Goal: Download file/media

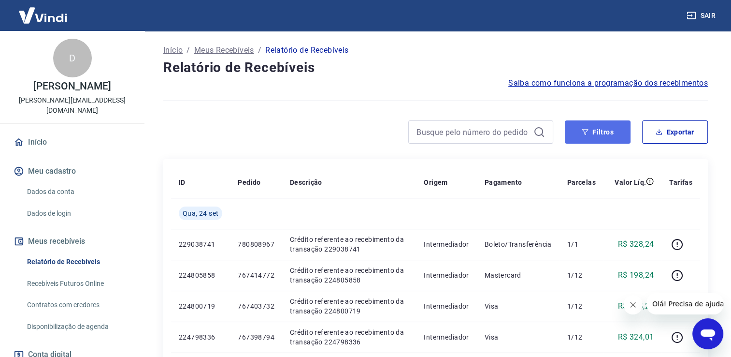
click at [595, 140] on button "Filtros" at bounding box center [598, 131] width 66 height 23
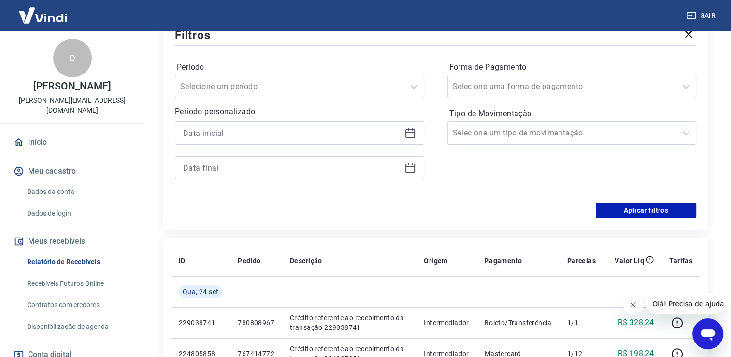
scroll to position [145, 0]
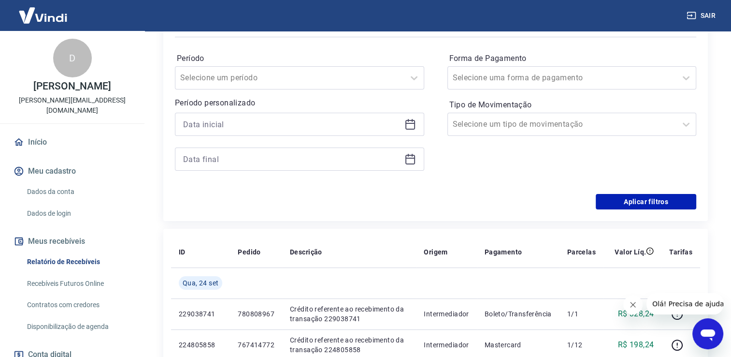
click at [222, 132] on div at bounding box center [299, 124] width 249 height 23
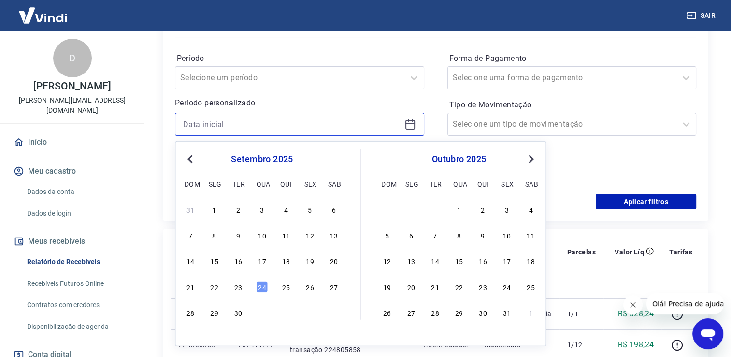
click at [220, 129] on input at bounding box center [292, 124] width 218 height 15
click at [215, 287] on div "22" at bounding box center [215, 286] width 12 height 12
type input "[DATE]"
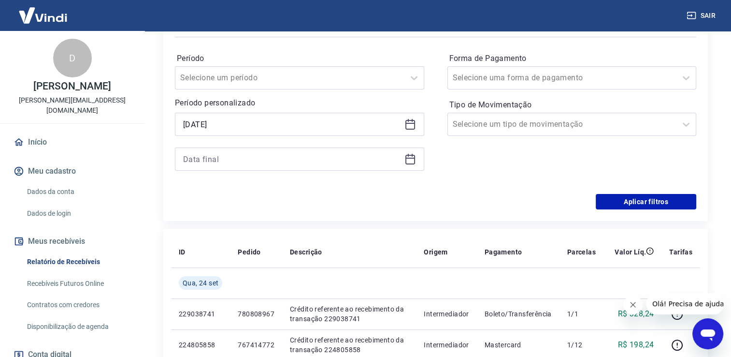
click at [224, 173] on div "Período Selecione um período Período personalizado Selected date: [DATE] [DATE]" at bounding box center [299, 116] width 249 height 131
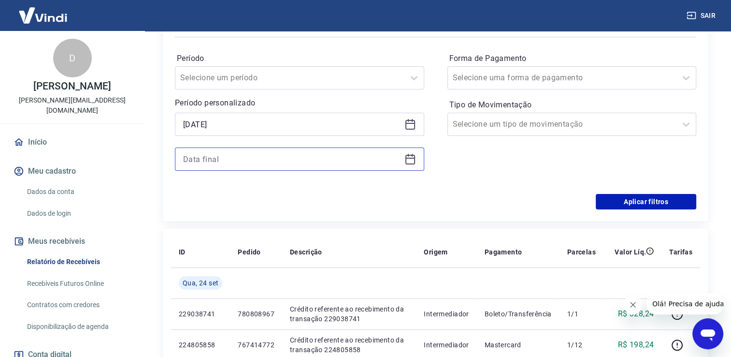
click at [218, 164] on input at bounding box center [292, 159] width 218 height 15
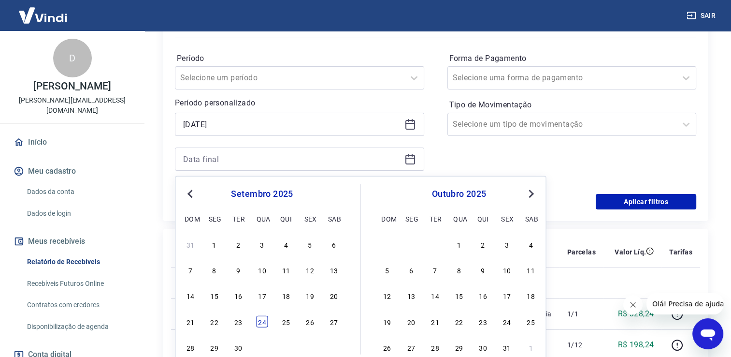
click at [266, 322] on div "24" at bounding box center [262, 321] width 12 height 12
type input "[DATE]"
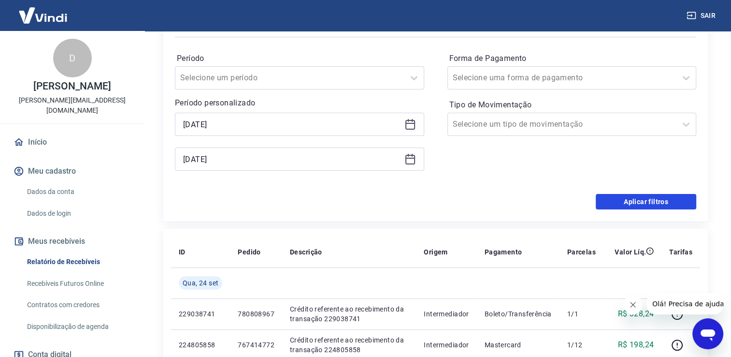
drag, startPoint x: 648, startPoint y: 204, endPoint x: 570, endPoint y: 192, distance: 78.8
click at [648, 204] on button "Aplicar filtros" at bounding box center [646, 201] width 101 height 15
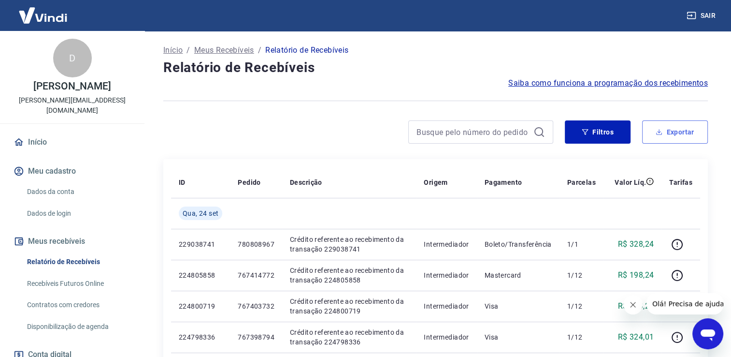
click at [673, 131] on button "Exportar" at bounding box center [675, 131] width 66 height 23
type input "[DATE]"
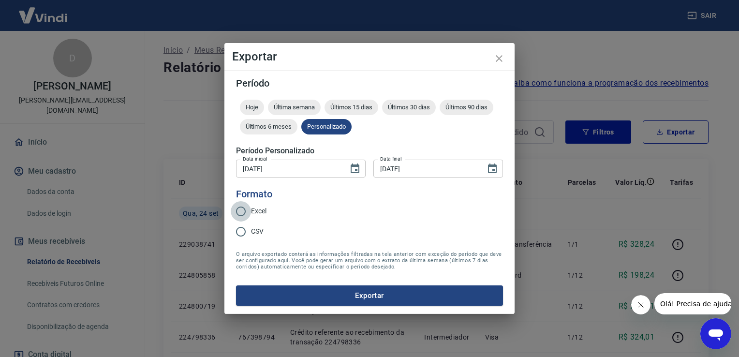
click at [246, 212] on input "Excel" at bounding box center [241, 211] width 20 height 20
radio input "true"
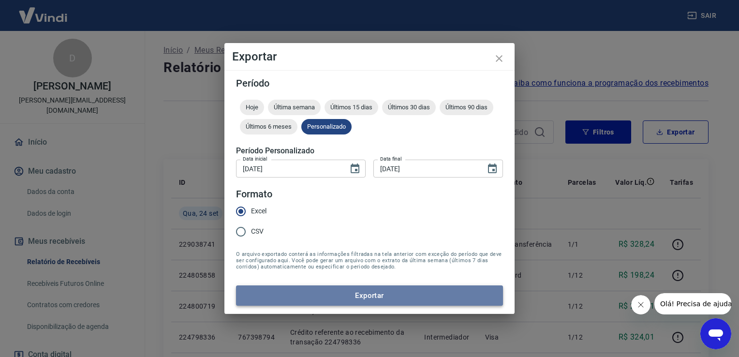
click at [335, 301] on button "Exportar" at bounding box center [369, 295] width 267 height 20
